Goal: Task Accomplishment & Management: Manage account settings

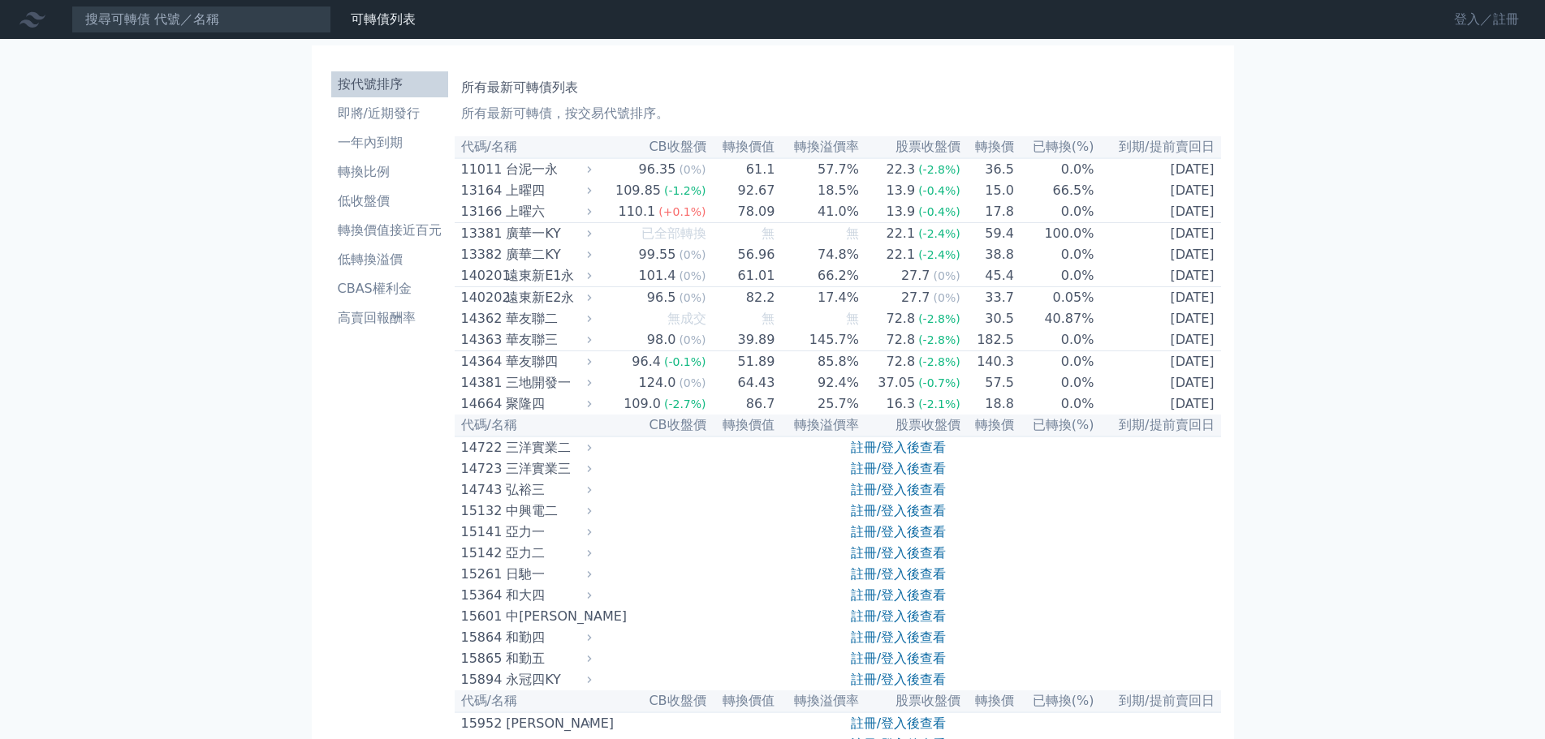
click at [1453, 23] on link "登入／註冊" at bounding box center [1486, 19] width 91 height 26
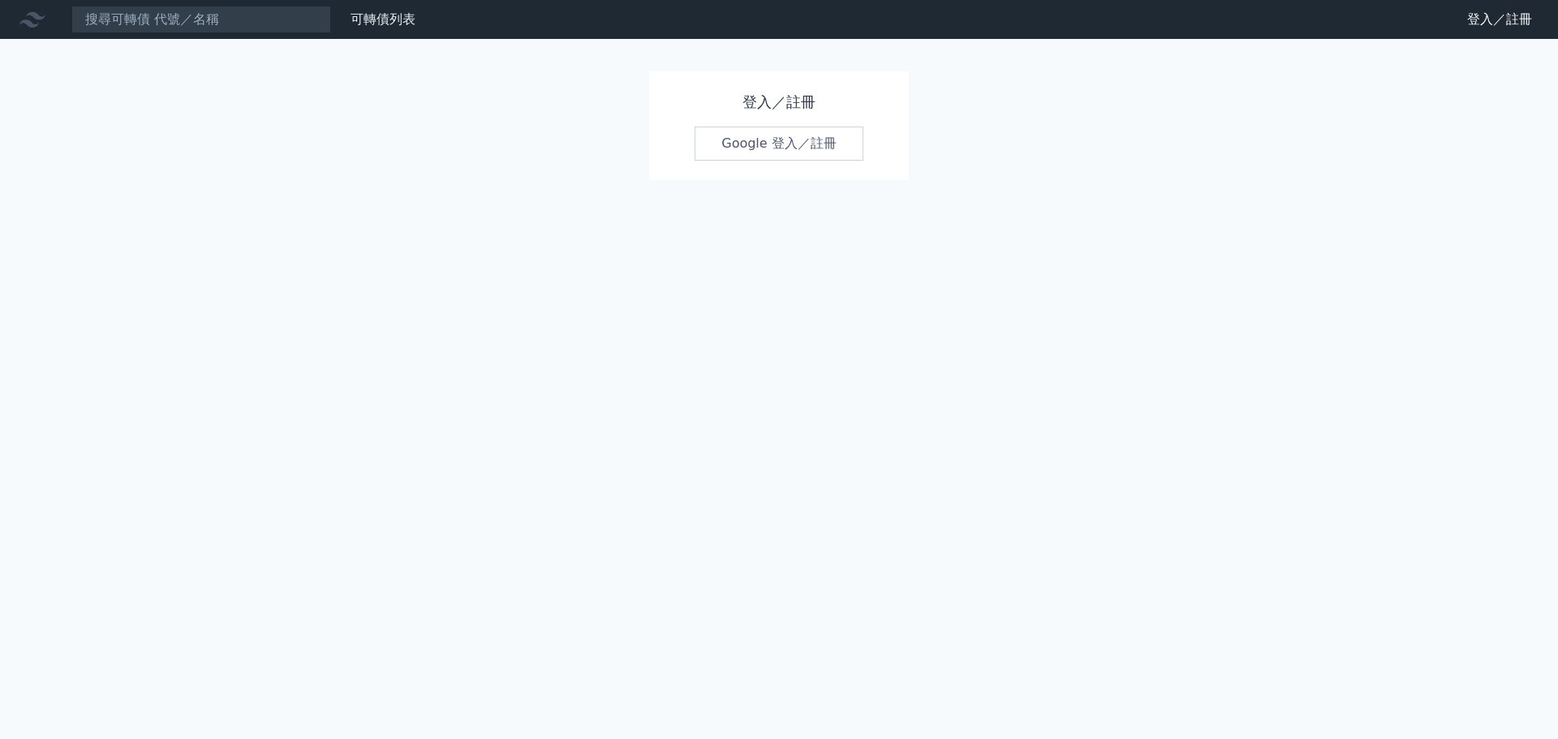
click at [816, 153] on link "Google 登入／註冊" at bounding box center [779, 144] width 169 height 34
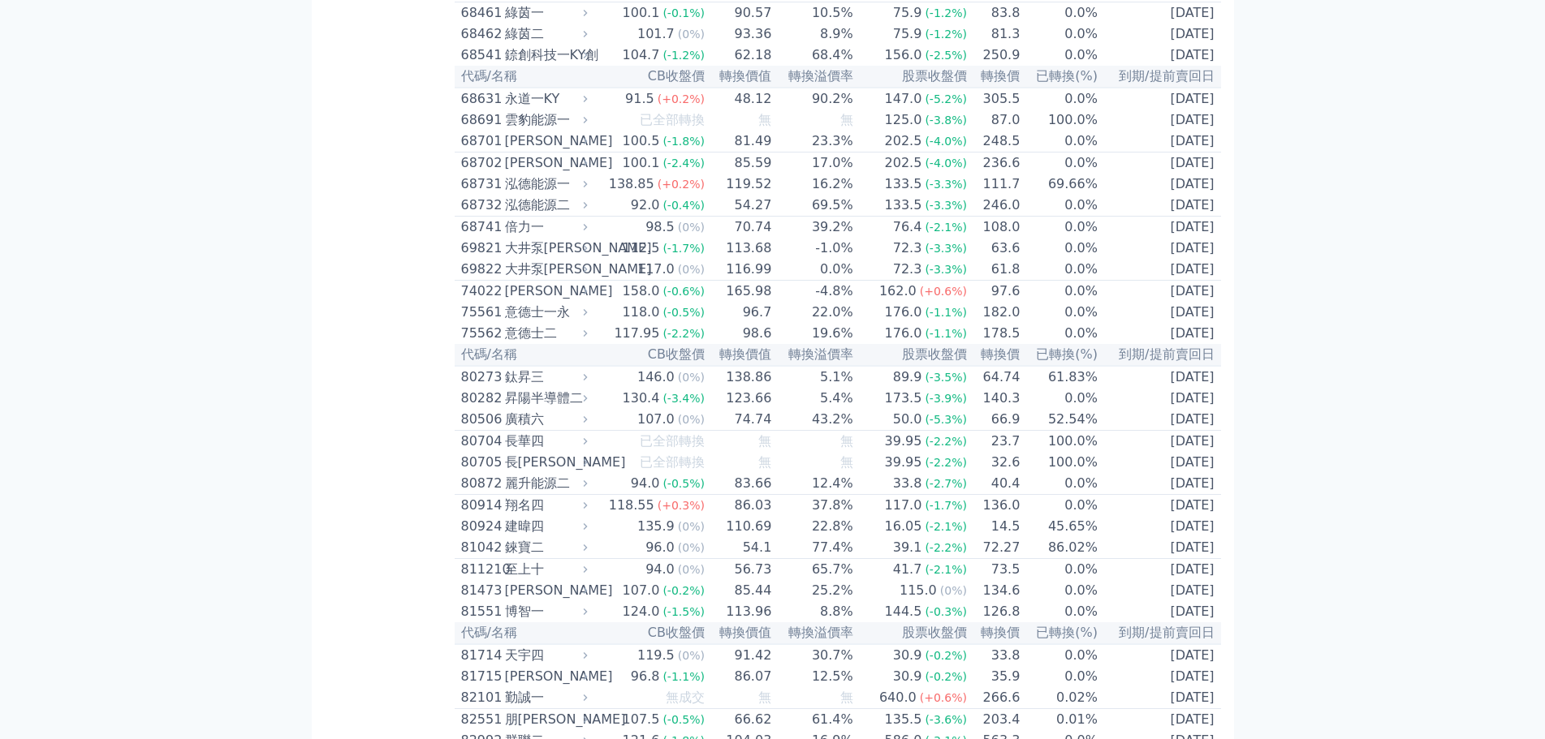
scroll to position [7873, 0]
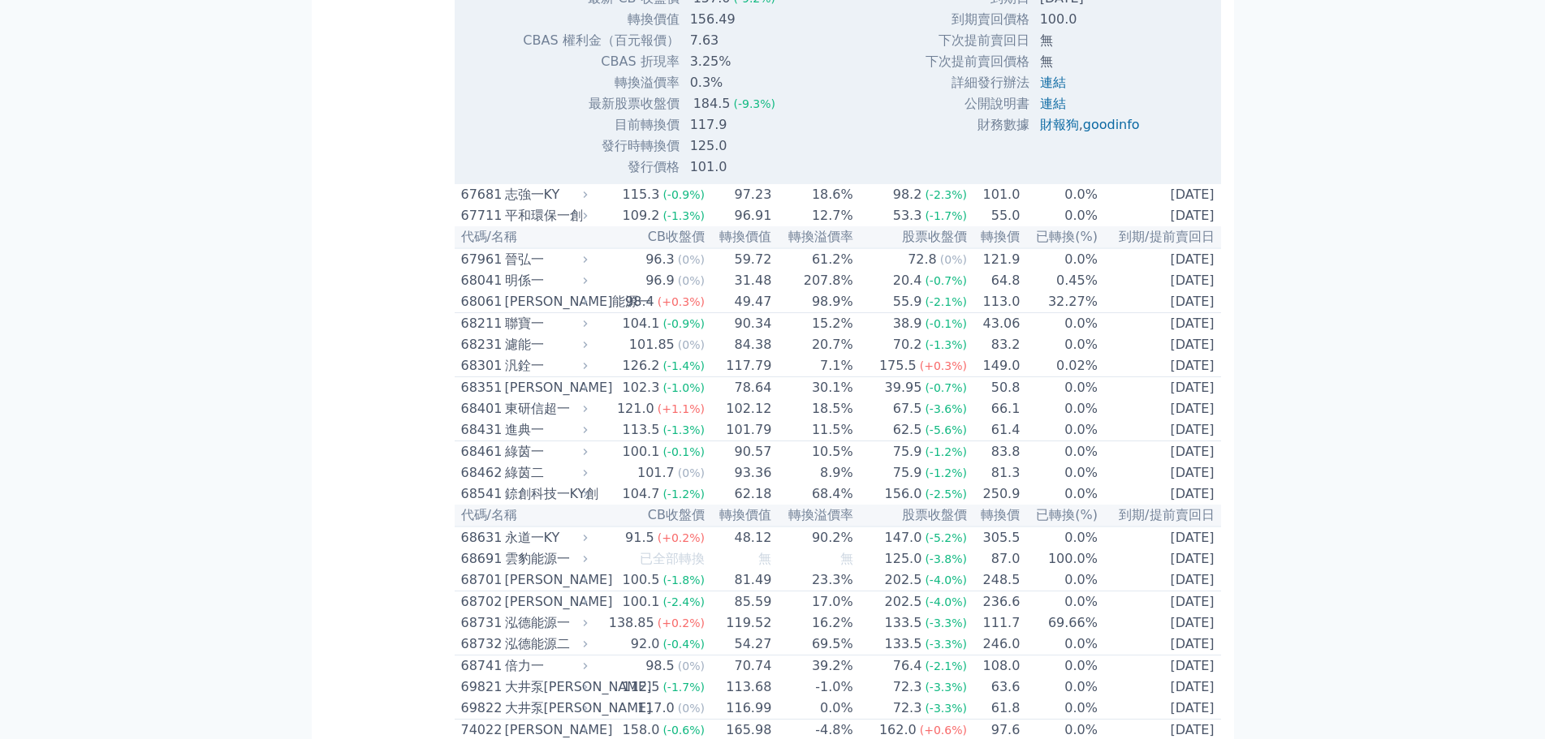
scroll to position [8035, 0]
